Goal: Navigation & Orientation: Go to known website

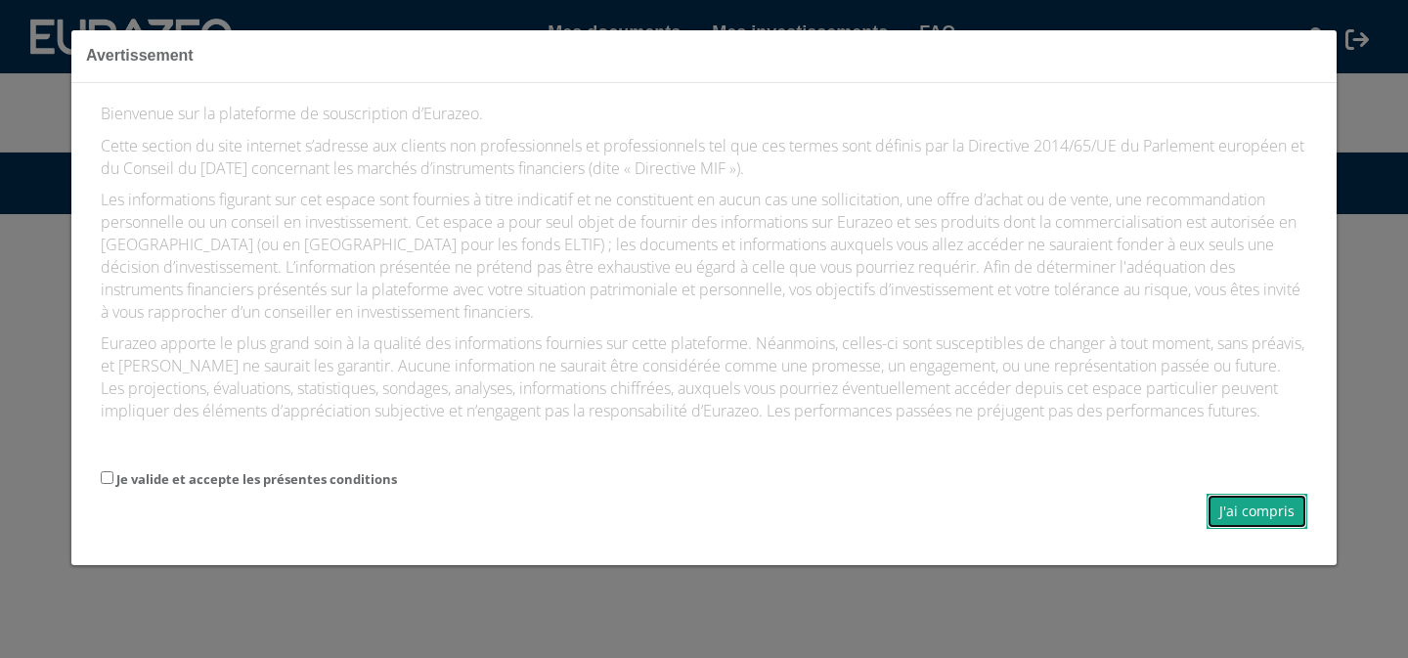
click at [1250, 514] on button "J'ai compris" at bounding box center [1256, 511] width 101 height 35
click at [112, 477] on form "Je valide et accepte les présentes conditions J'ai compris" at bounding box center [704, 498] width 1206 height 62
click at [111, 476] on input "Je valide et accepte les présentes conditions" at bounding box center [107, 477] width 13 height 13
checkbox input "true"
click at [1237, 517] on button "J'ai compris" at bounding box center [1256, 511] width 101 height 35
